Goal: Task Accomplishment & Management: Use online tool/utility

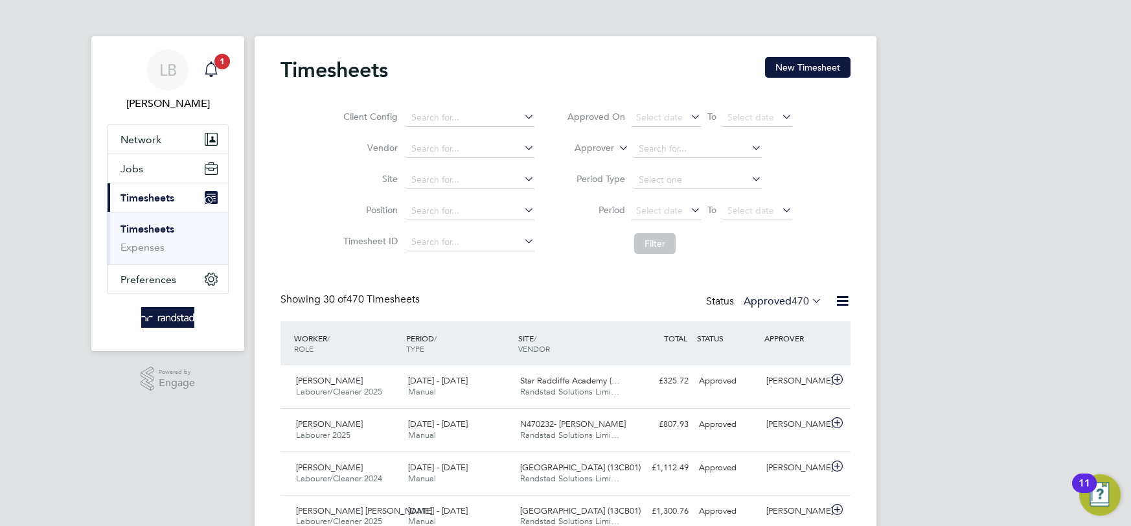
click at [212, 73] on icon "Main navigation" at bounding box center [211, 70] width 16 height 16
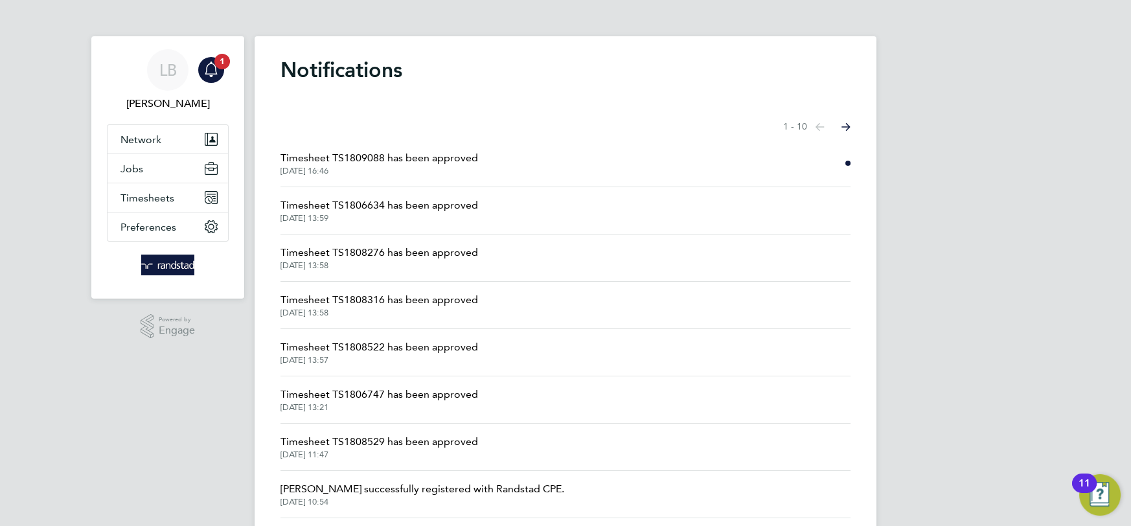
click at [448, 163] on span "Timesheet TS1809088 has been approved" at bounding box center [380, 158] width 198 height 16
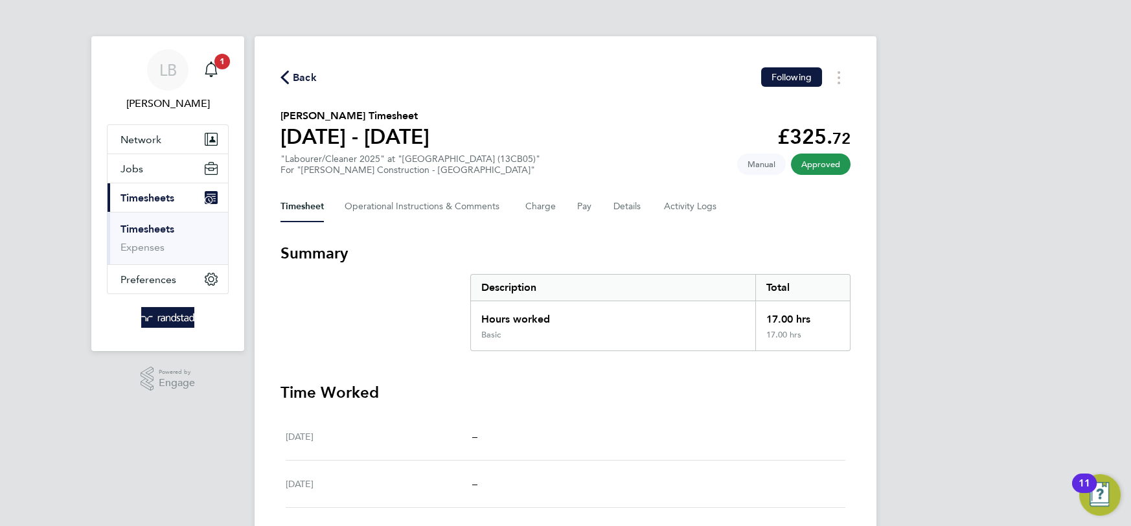
click at [159, 223] on link "Timesheets" at bounding box center [148, 229] width 54 height 12
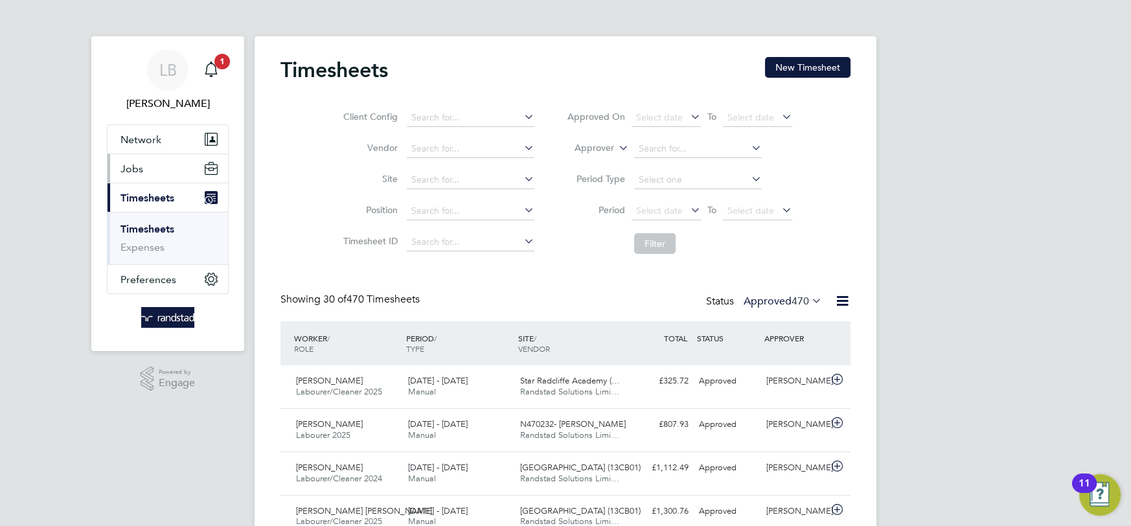
click at [132, 170] on span "Jobs" at bounding box center [132, 169] width 23 height 12
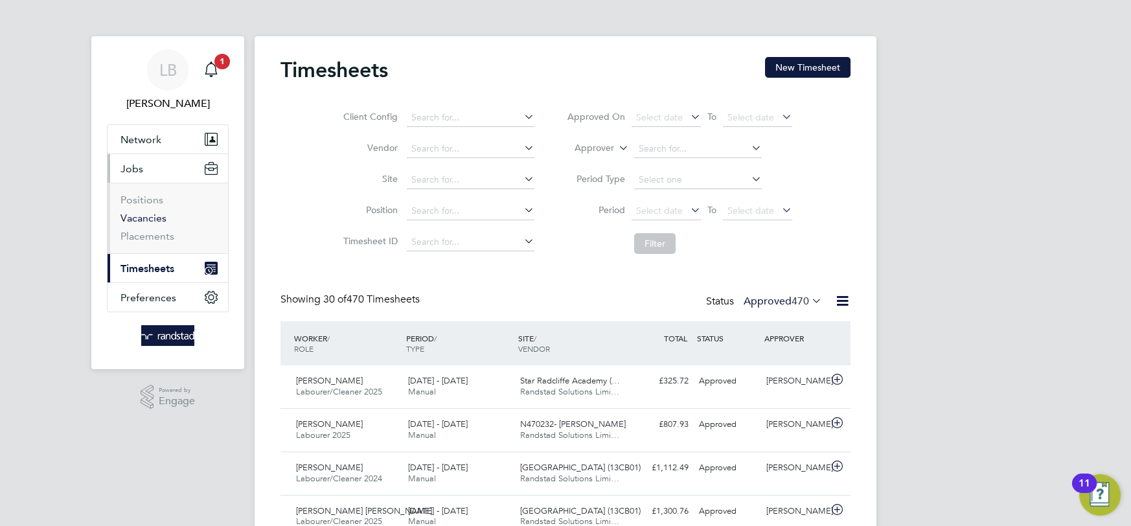
click at [150, 218] on link "Vacancies" at bounding box center [144, 218] width 46 height 12
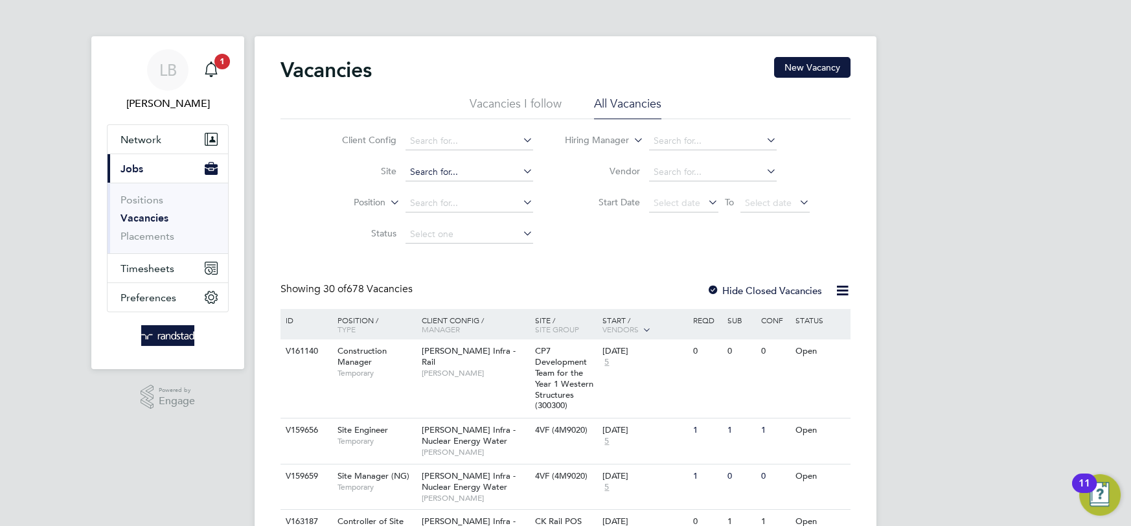
click at [460, 170] on input at bounding box center [470, 172] width 128 height 18
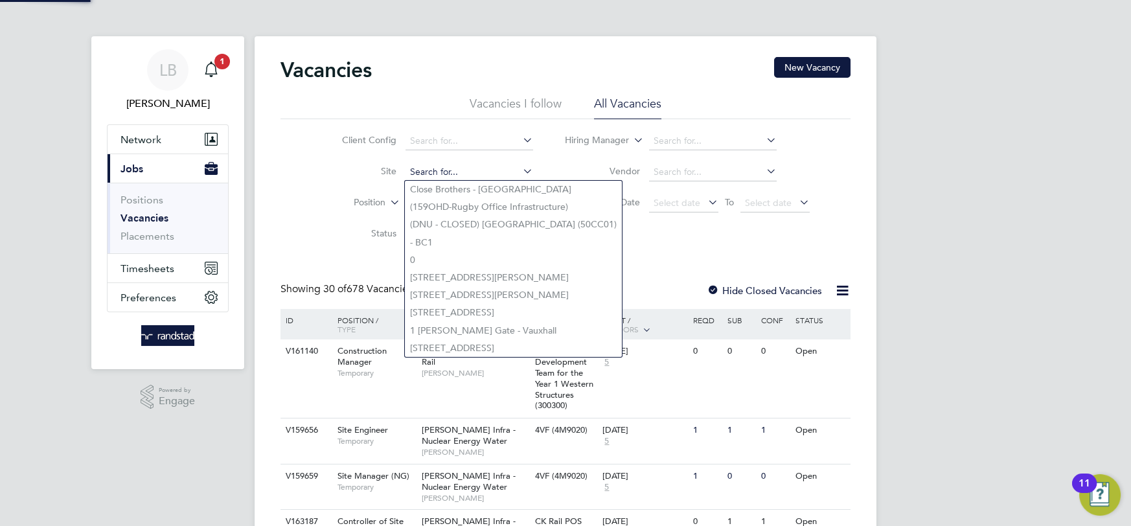
type input "j"
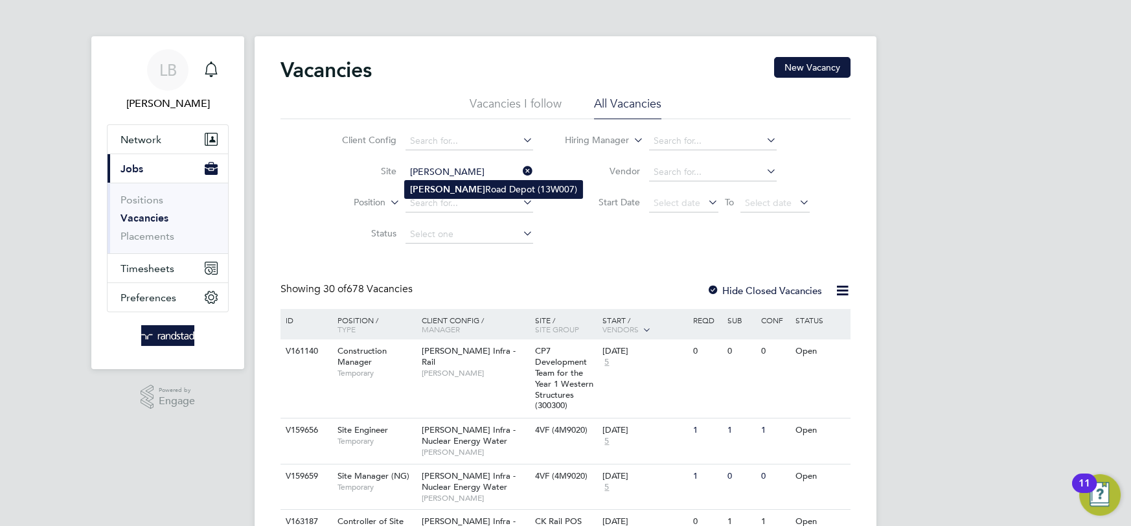
click at [456, 189] on b "[PERSON_NAME]" at bounding box center [447, 189] width 75 height 11
type input "[PERSON_NAME][GEOGRAPHIC_DATA] (13W007)"
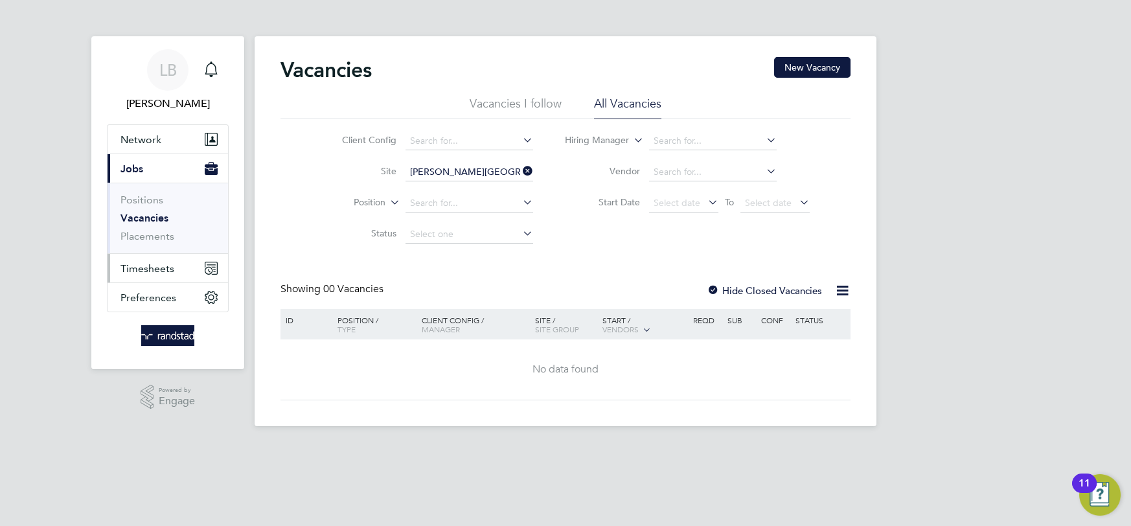
click at [143, 264] on span "Timesheets" at bounding box center [148, 268] width 54 height 12
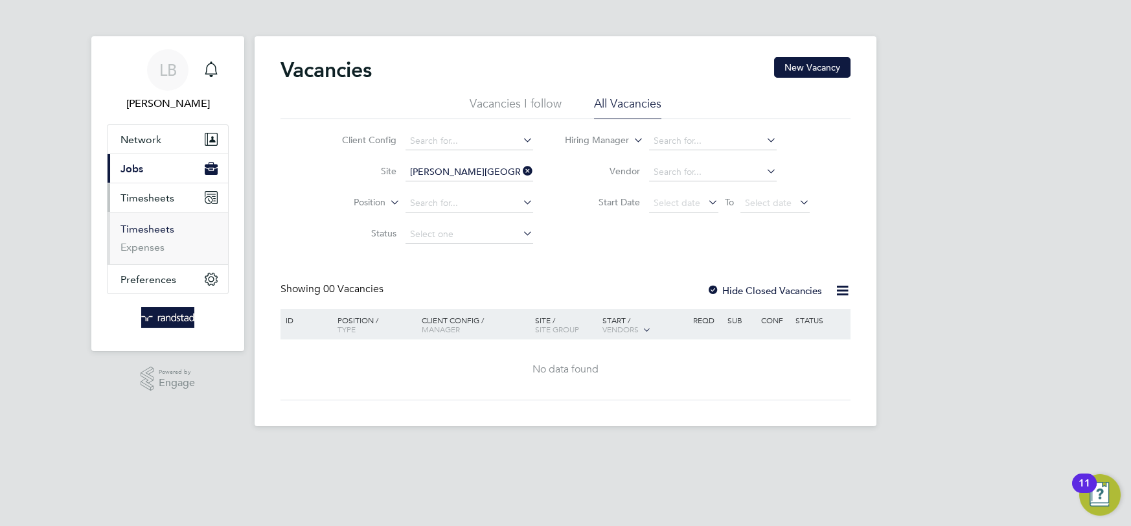
click at [147, 227] on link "Timesheets" at bounding box center [148, 229] width 54 height 12
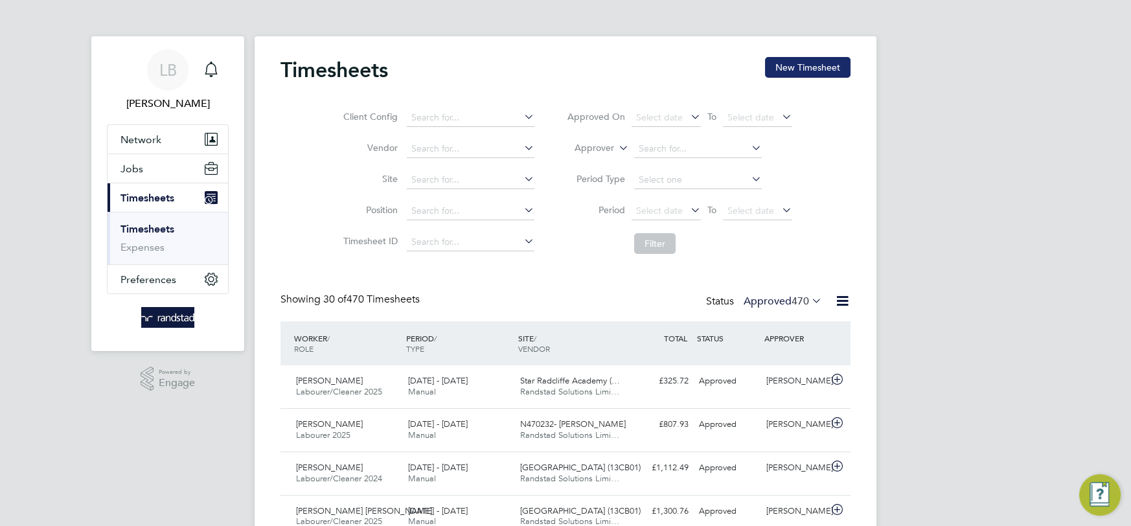
click at [807, 66] on button "New Timesheet" at bounding box center [808, 67] width 86 height 21
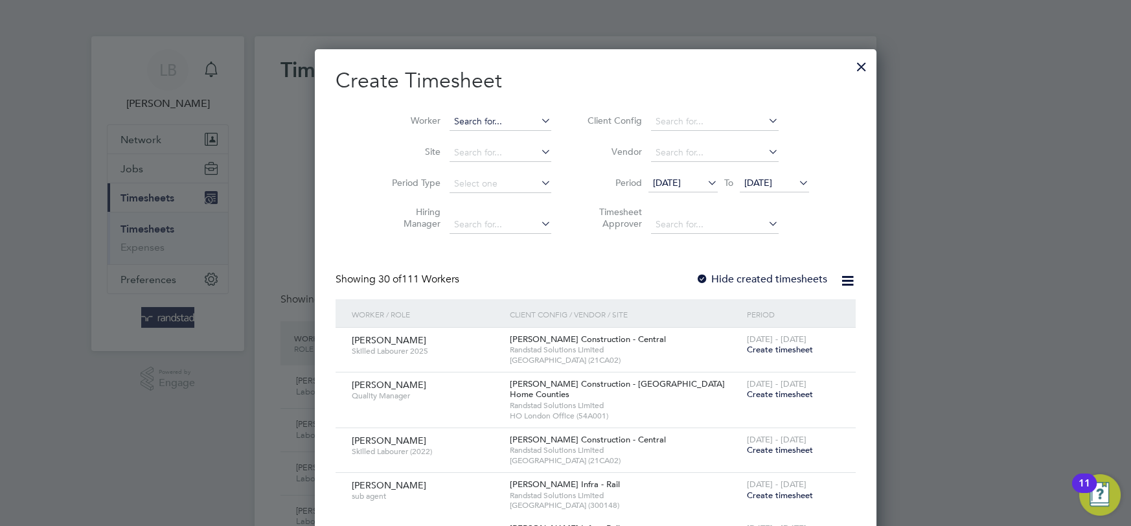
click at [457, 127] on input at bounding box center [501, 122] width 102 height 18
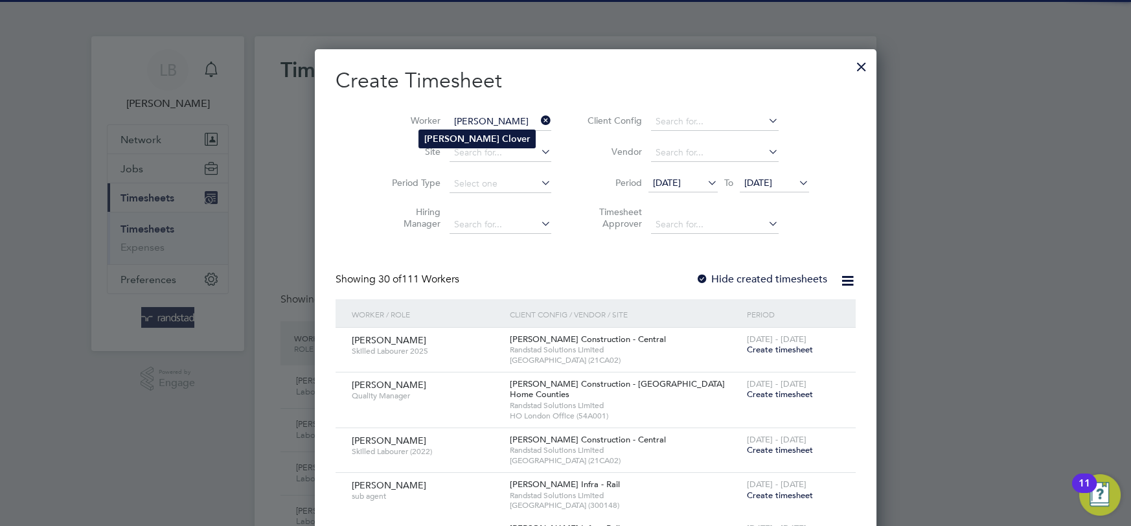
click at [455, 145] on li "[PERSON_NAME]" at bounding box center [477, 138] width 116 height 17
type input "[PERSON_NAME]"
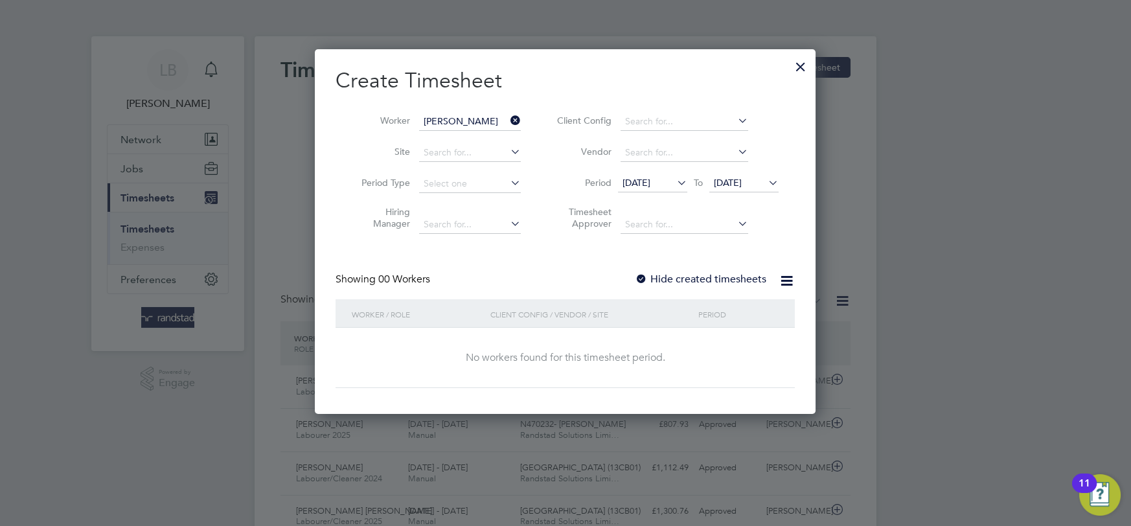
click at [715, 279] on label "Hide created timesheets" at bounding box center [701, 279] width 132 height 13
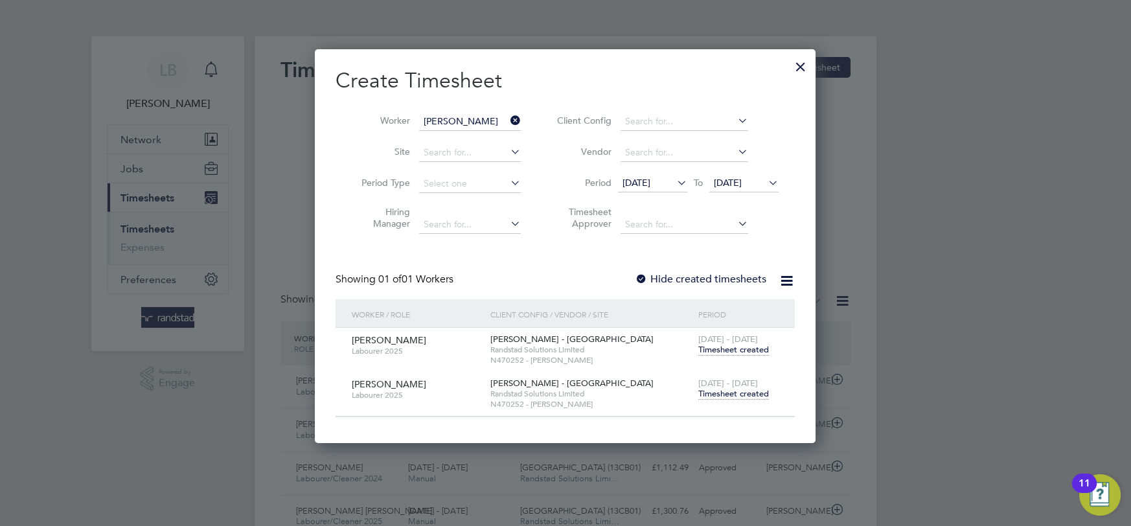
click at [720, 351] on span "Timesheet created" at bounding box center [733, 350] width 71 height 12
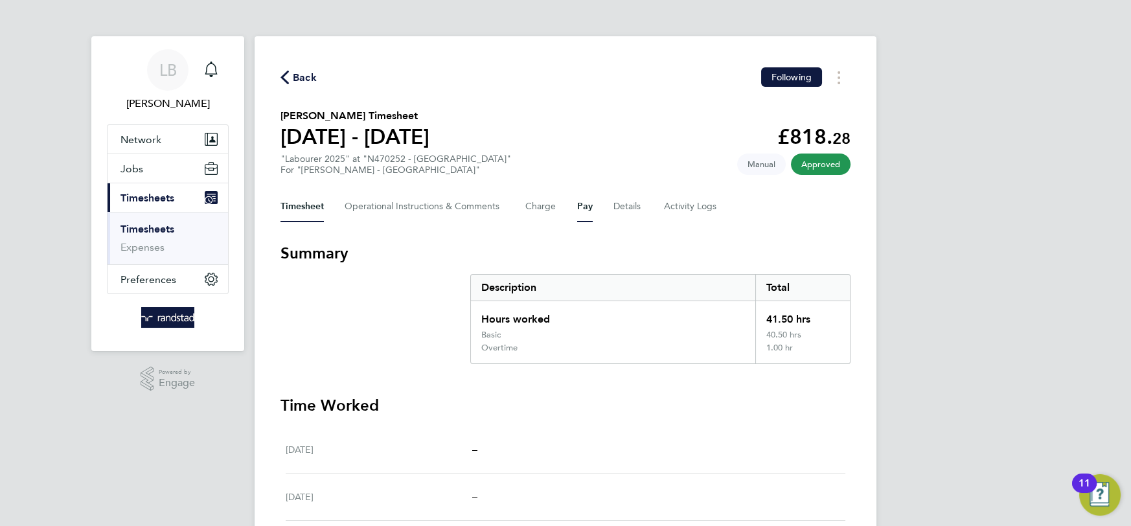
click at [583, 209] on button "Pay" at bounding box center [585, 206] width 16 height 31
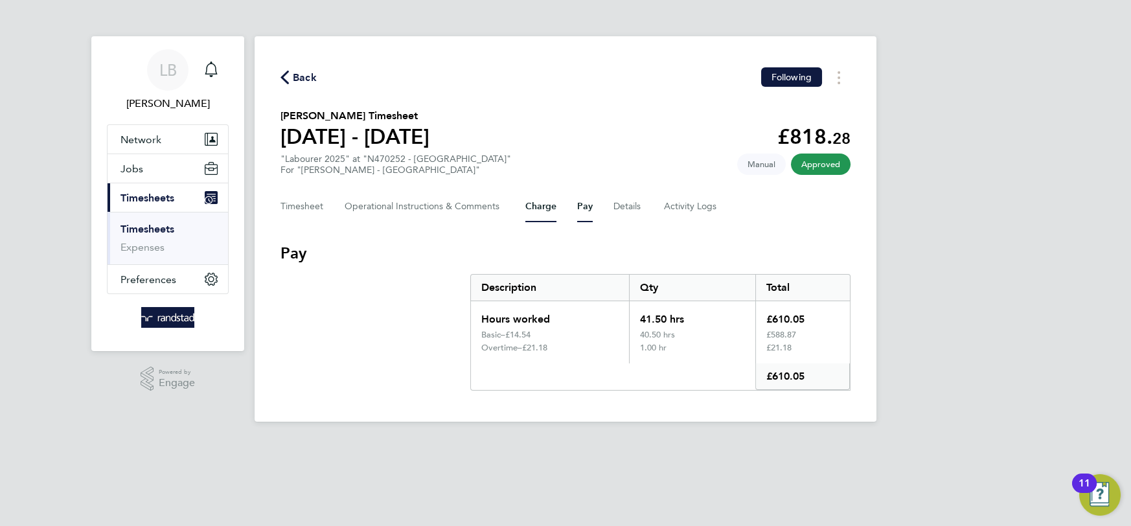
click at [551, 203] on button "Charge" at bounding box center [540, 206] width 31 height 31
click at [580, 207] on button "Pay" at bounding box center [585, 206] width 16 height 31
click at [293, 71] on span "Back" at bounding box center [305, 78] width 24 height 16
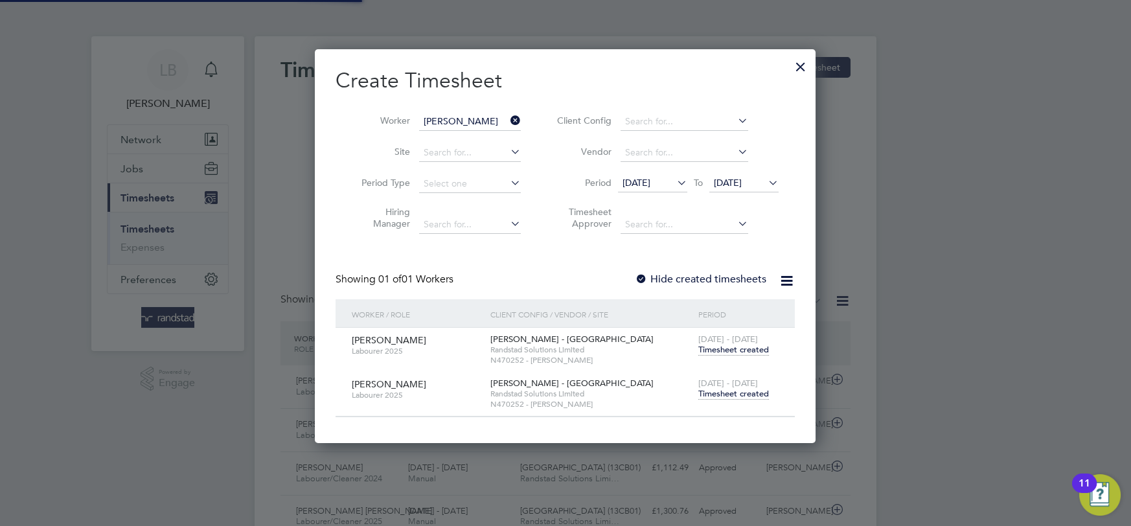
scroll to position [32, 112]
click at [803, 65] on div at bounding box center [800, 63] width 23 height 23
